Goal: Navigation & Orientation: Find specific page/section

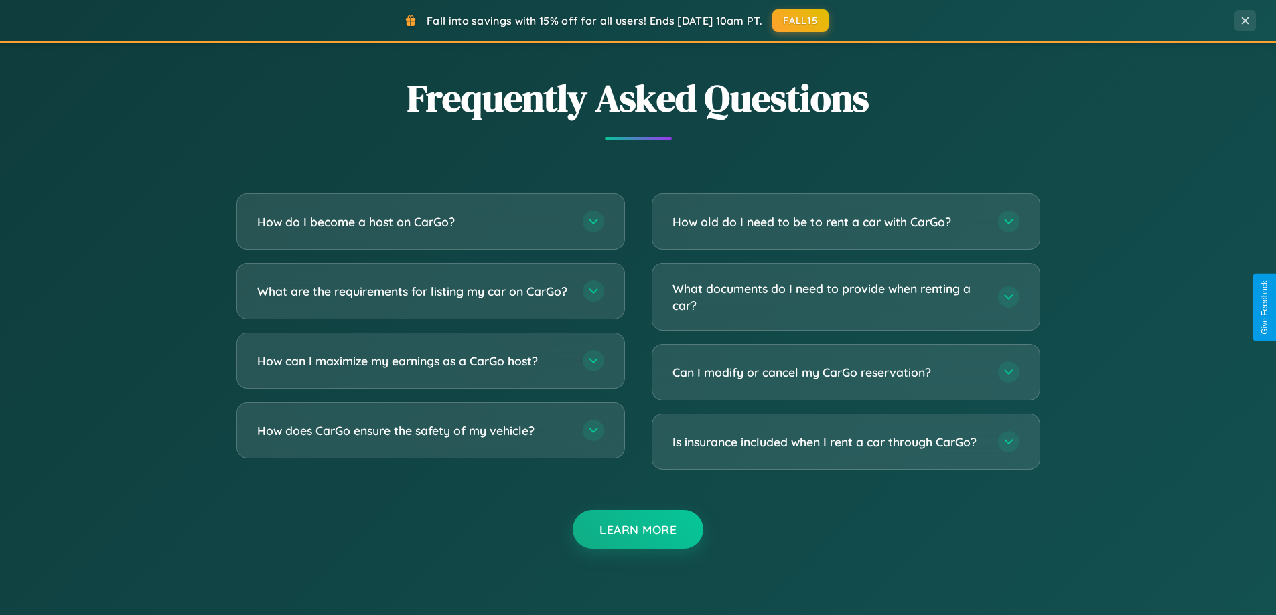
scroll to position [2577, 0]
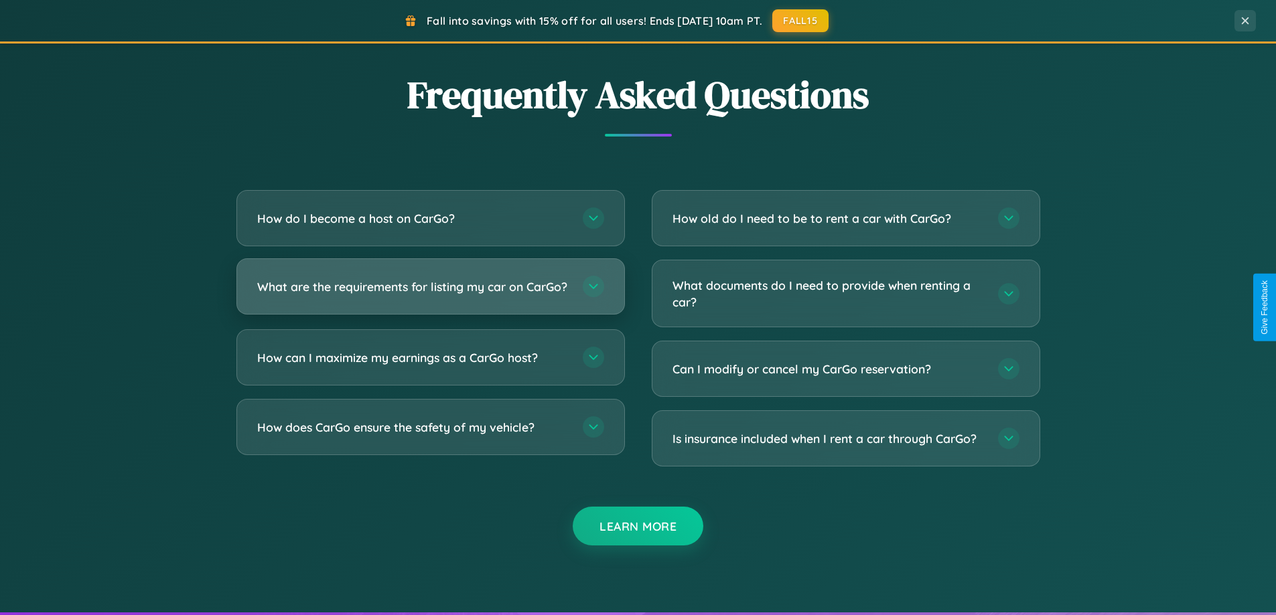
click at [430, 292] on h3 "What are the requirements for listing my car on CarGo?" at bounding box center [413, 287] width 312 height 17
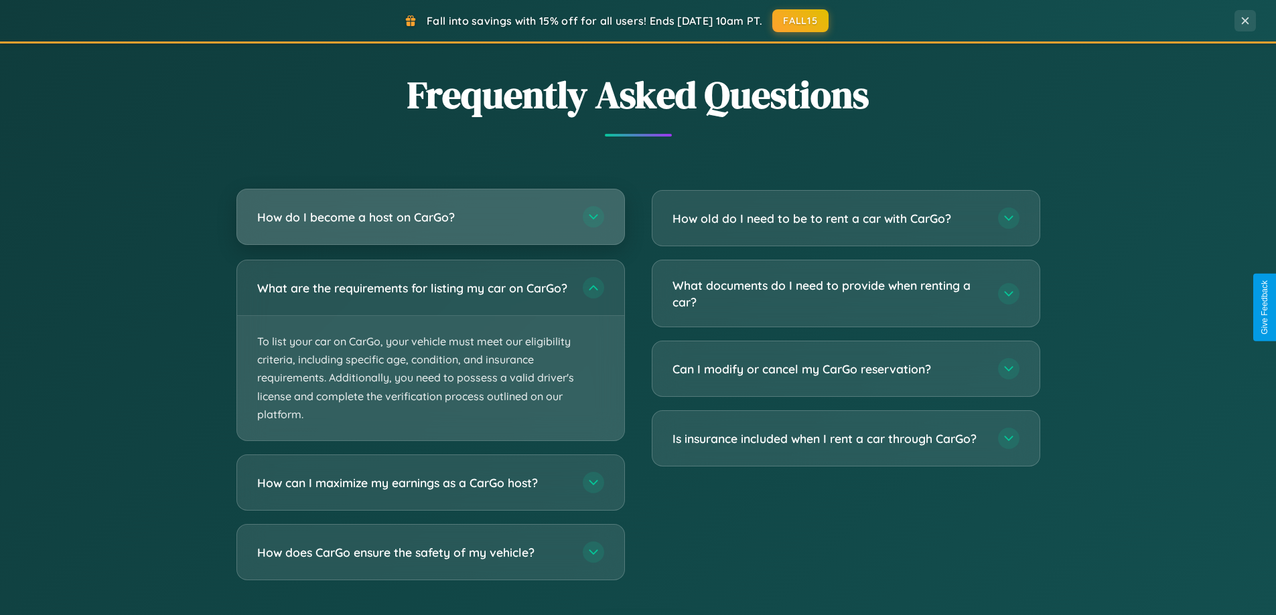
click at [430, 217] on h3 "How do I become a host on CarGo?" at bounding box center [413, 217] width 312 height 17
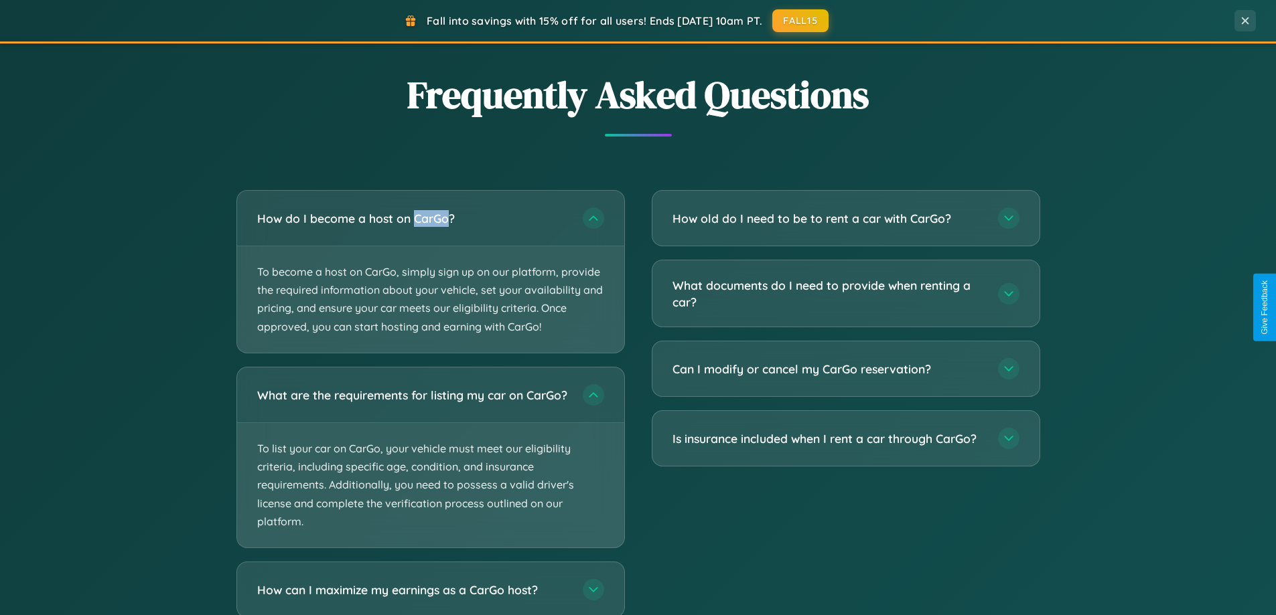
scroll to position [2660, 0]
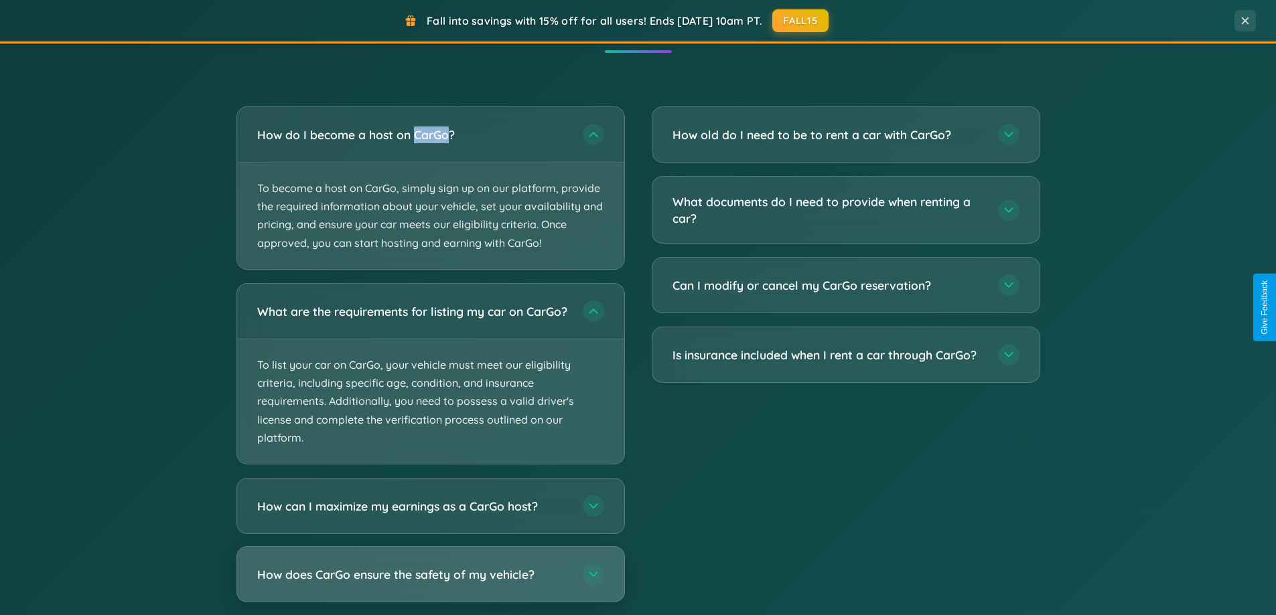
click at [430, 583] on h3 "How does CarGo ensure the safety of my vehicle?" at bounding box center [413, 574] width 312 height 17
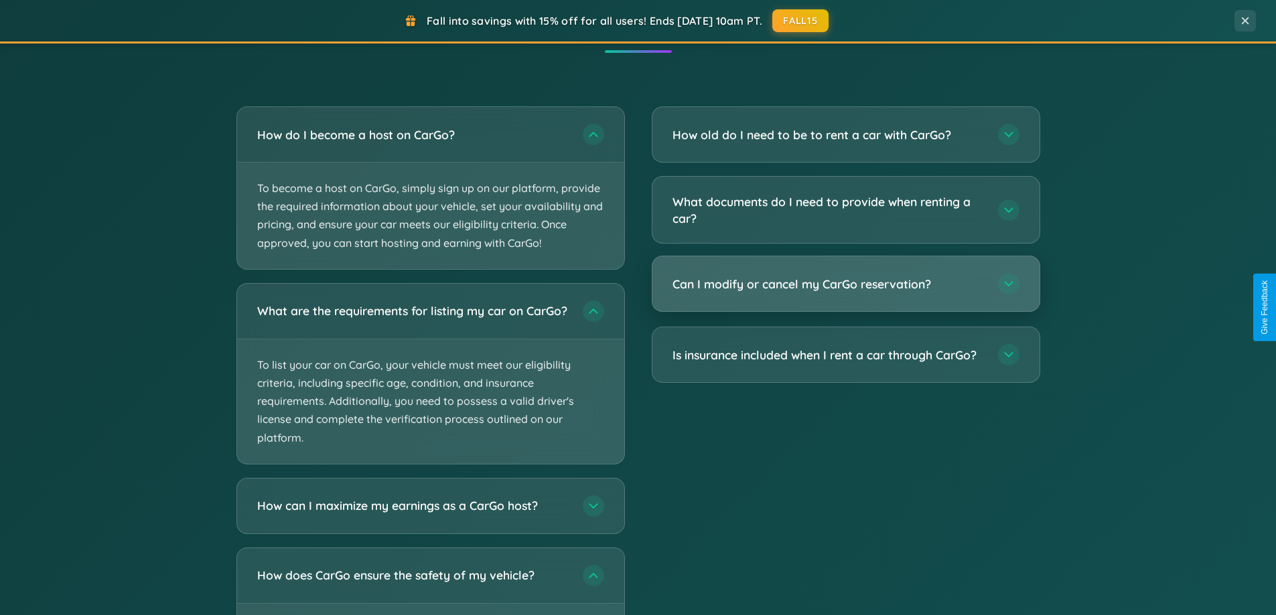
click at [845, 284] on h3 "Can I modify or cancel my CarGo reservation?" at bounding box center [828, 284] width 312 height 17
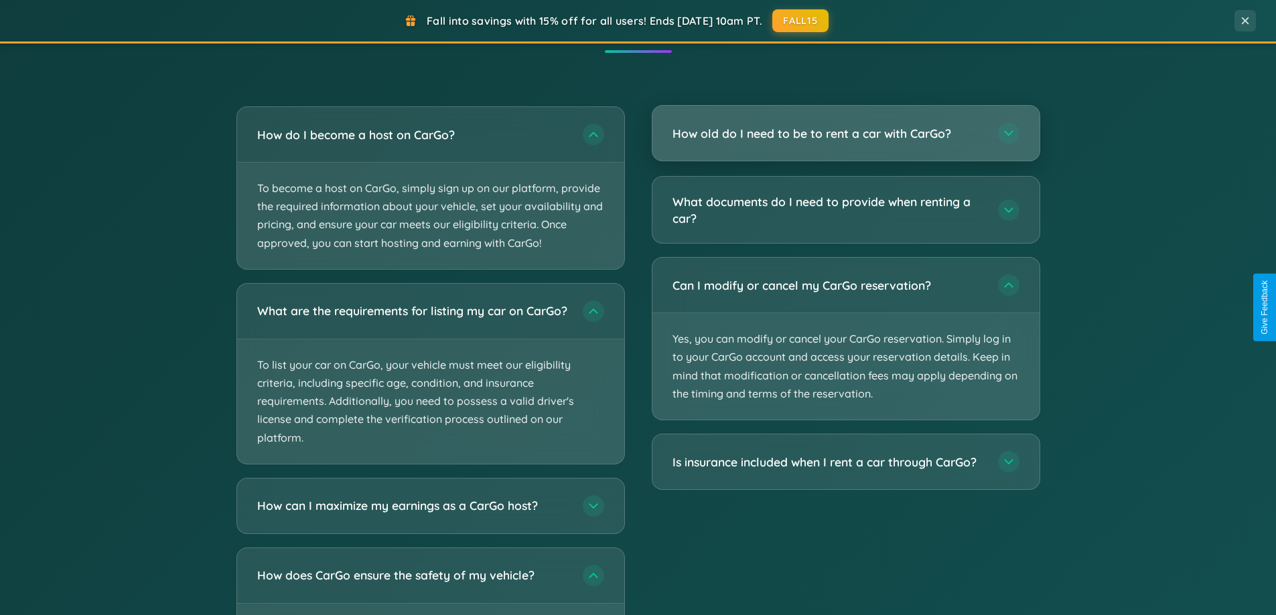
click at [845, 133] on h3 "How old do I need to be to rent a car with CarGo?" at bounding box center [828, 133] width 312 height 17
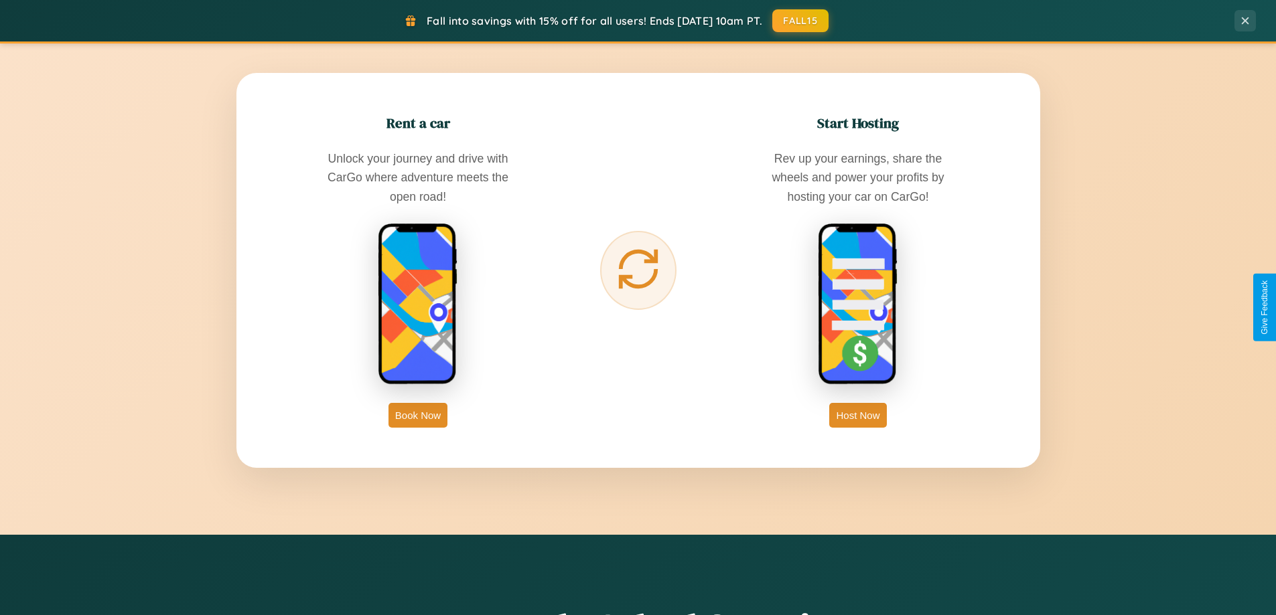
scroll to position [0, 0]
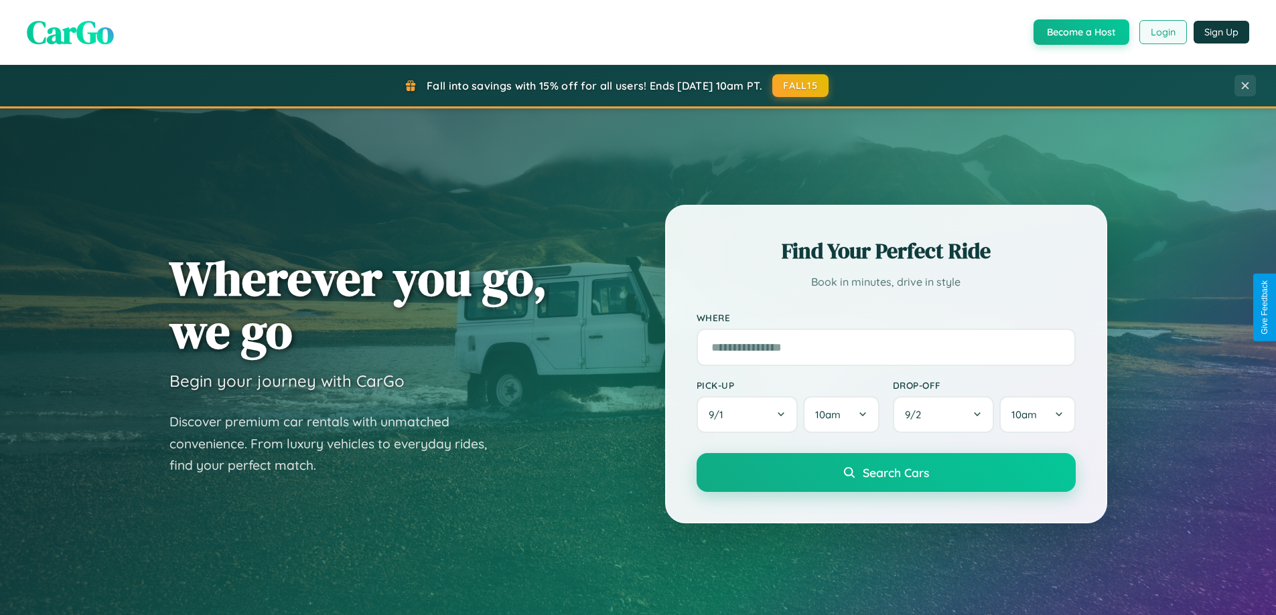
click at [1162, 32] on button "Login" at bounding box center [1163, 32] width 48 height 24
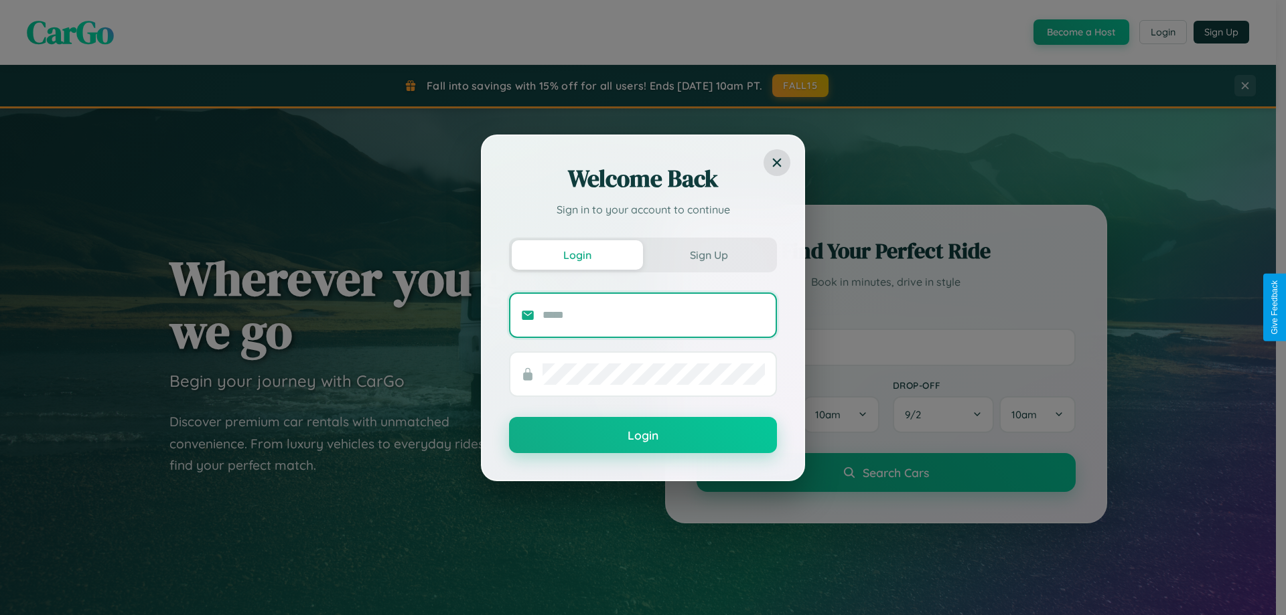
click at [654, 315] on input "text" at bounding box center [653, 315] width 222 height 21
type input "**********"
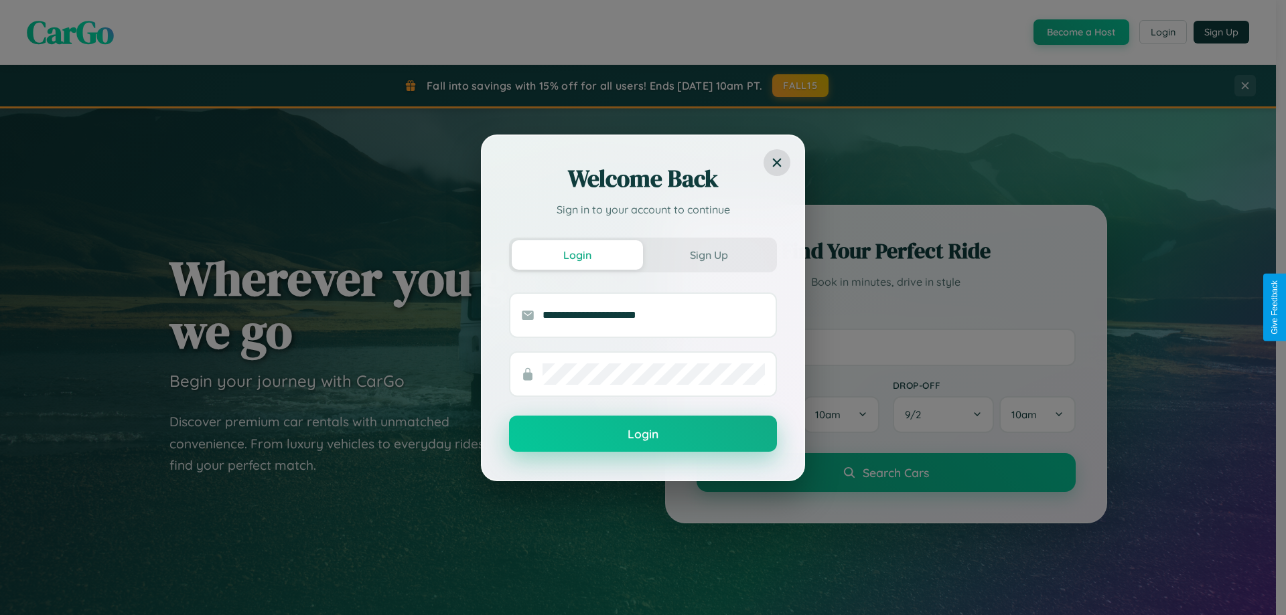
click at [643, 435] on button "Login" at bounding box center [643, 434] width 268 height 36
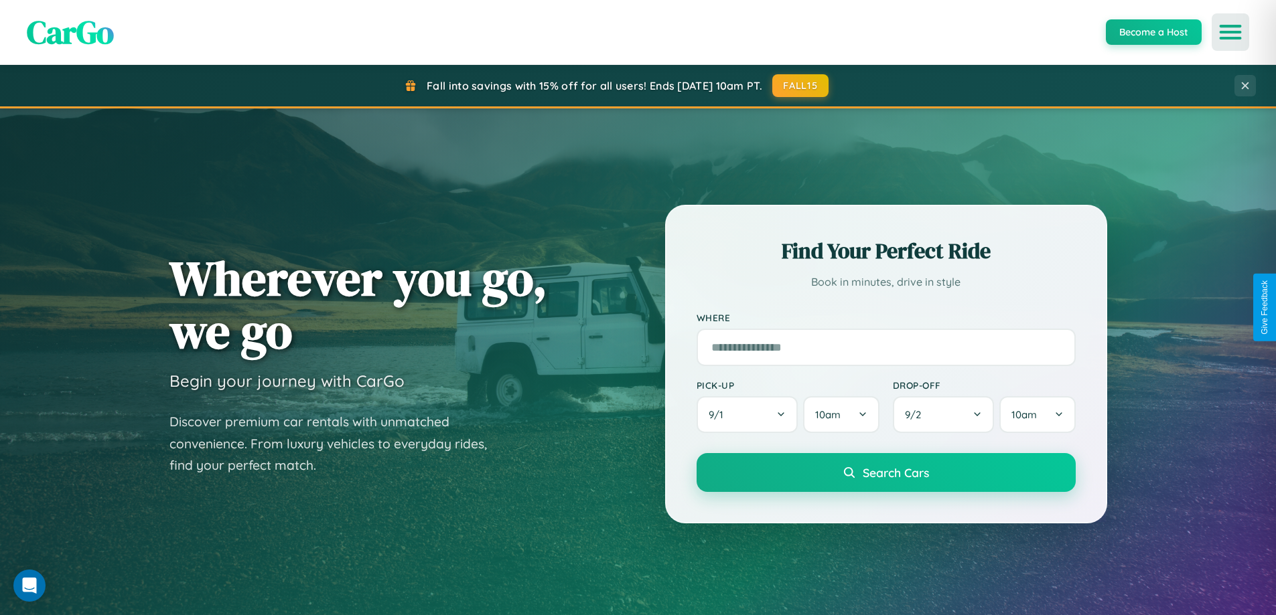
click at [1230, 32] on icon "Open menu" at bounding box center [1230, 32] width 19 height 12
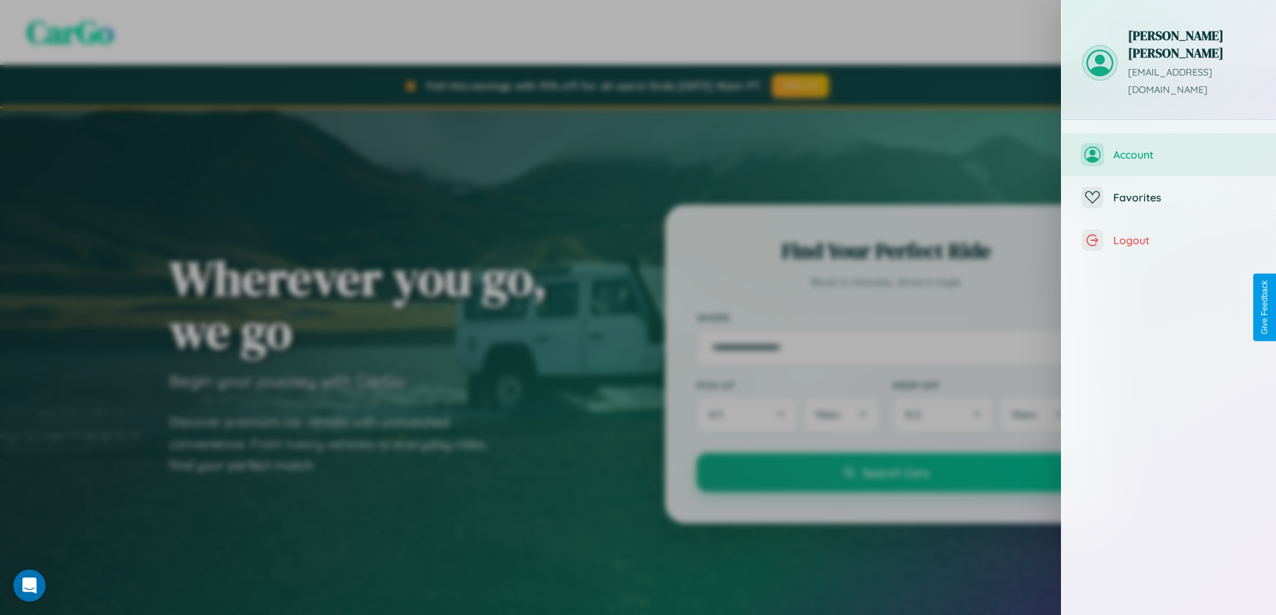
click at [1168, 148] on span "Account" at bounding box center [1184, 154] width 143 height 13
